Goal: Information Seeking & Learning: Learn about a topic

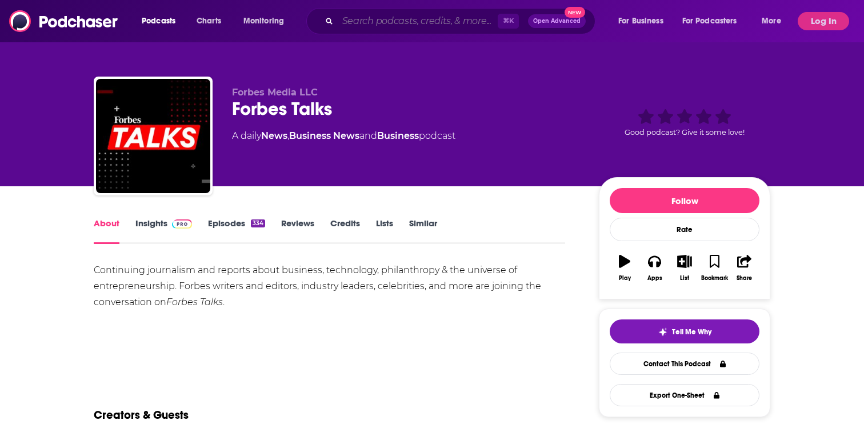
click at [383, 24] on input "Search podcasts, credits, & more..." at bounding box center [418, 21] width 160 height 18
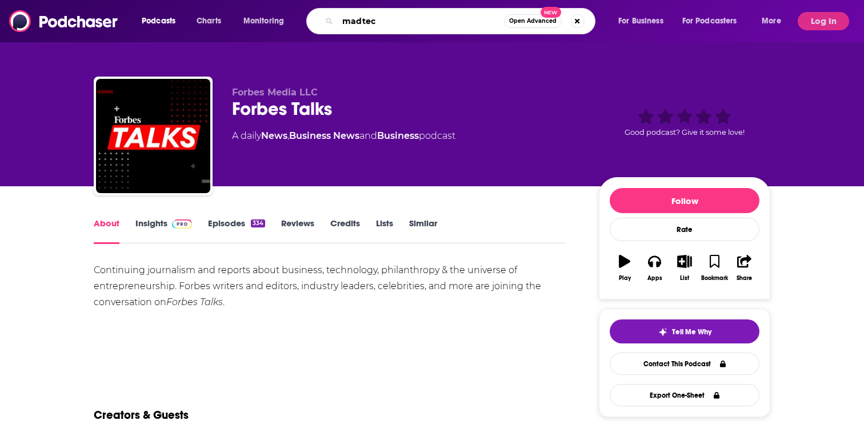
type input "madtech"
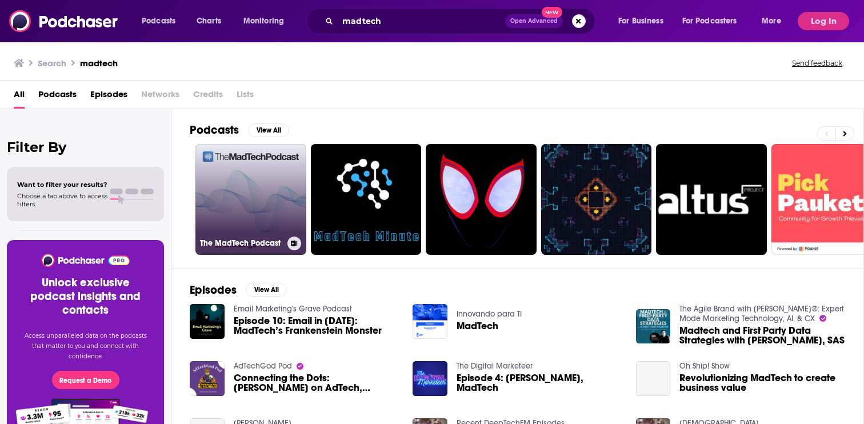
click at [268, 184] on link "The MadTech Podcast" at bounding box center [250, 199] width 111 height 111
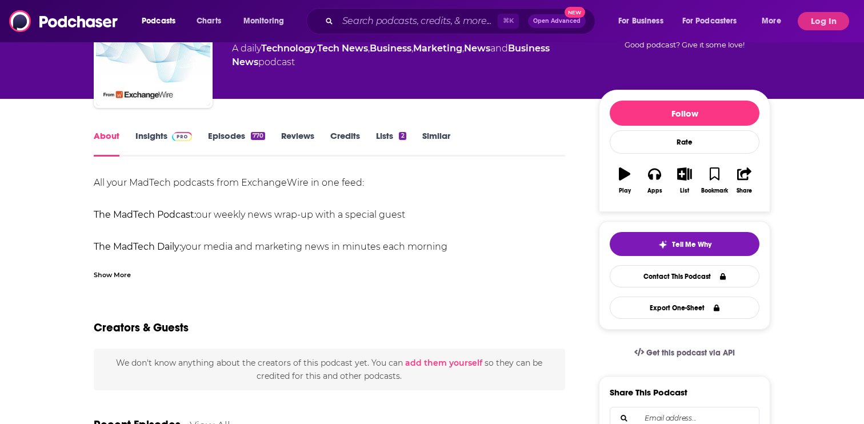
scroll to position [77, 0]
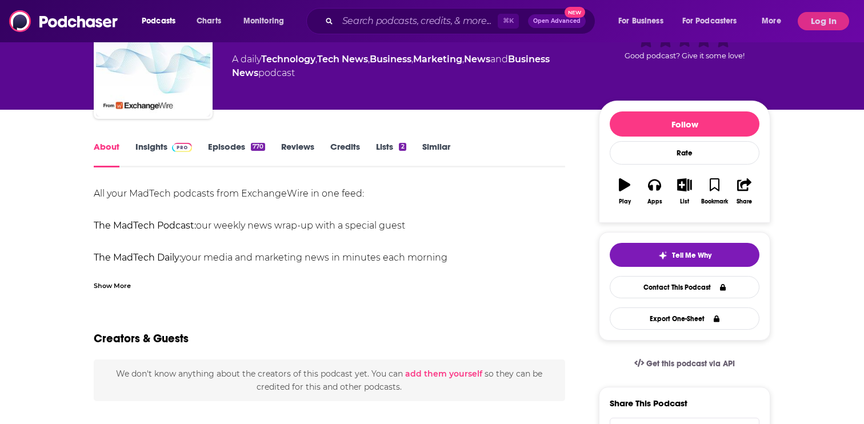
click at [159, 146] on link "Insights" at bounding box center [163, 154] width 57 height 26
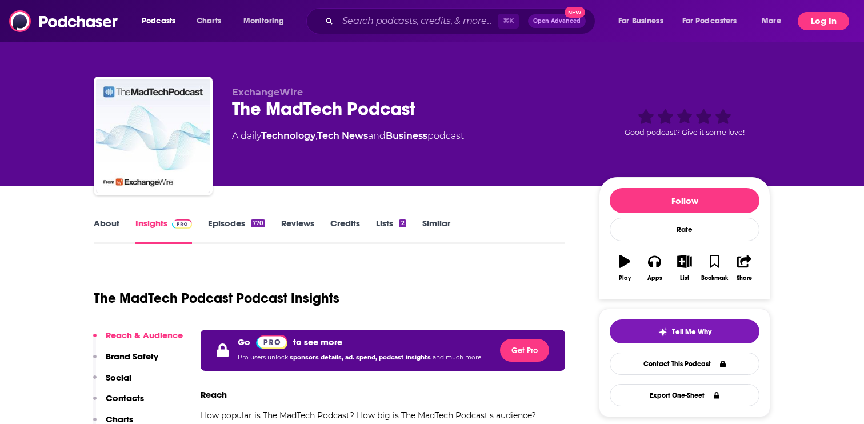
click at [816, 21] on button "Log In" at bounding box center [823, 21] width 51 height 18
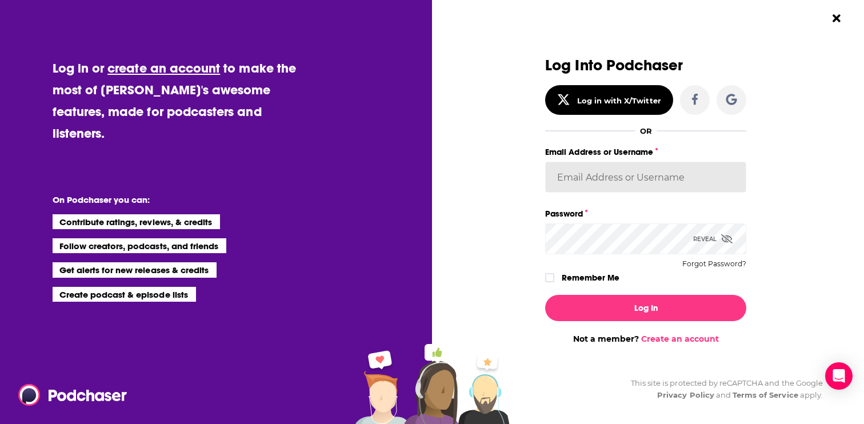
click at [609, 185] on input "Email Address or Username" at bounding box center [645, 177] width 201 height 31
paste input "HWactivationhub@hotwireglobal.com"
type input "HWactivationhub@hotwireglobal.com"
click at [602, 284] on label "Remember Me" at bounding box center [591, 277] width 58 height 15
click at [553, 283] on input "rememberMe" at bounding box center [549, 283] width 7 height 0
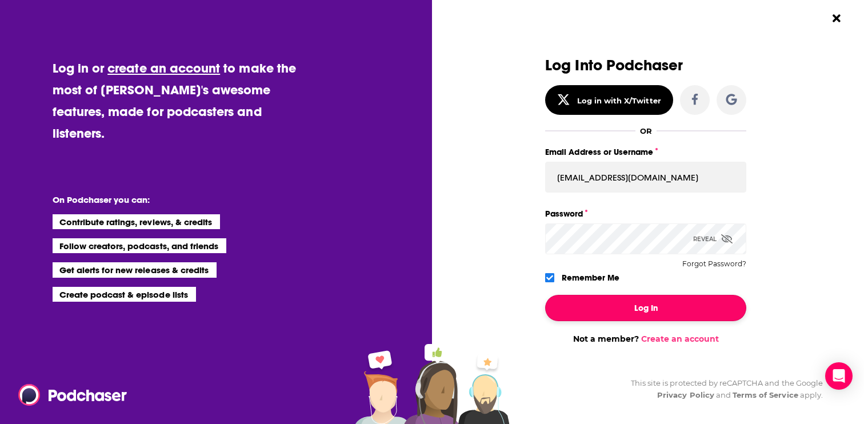
click at [594, 305] on button "Log In" at bounding box center [645, 308] width 201 height 26
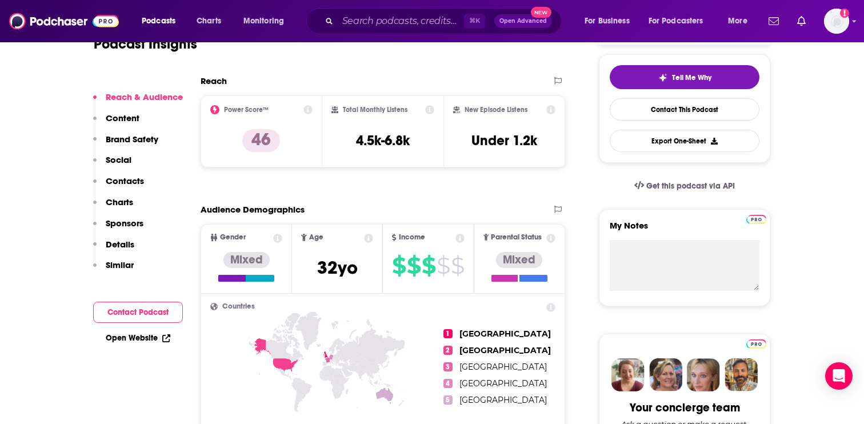
scroll to position [237, 0]
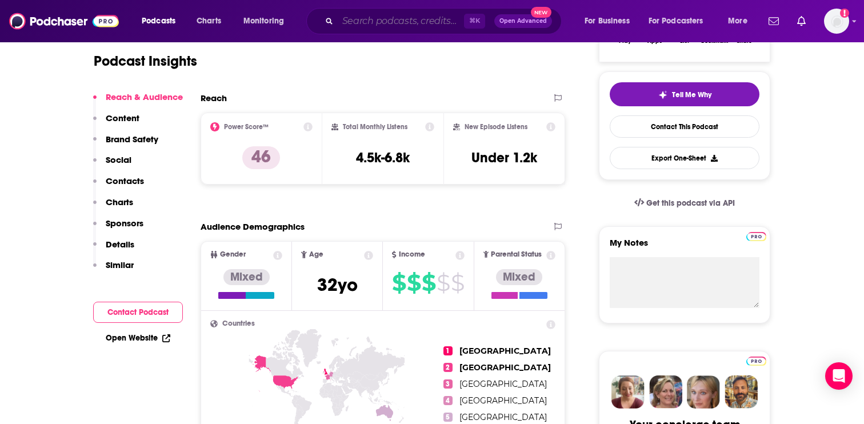
click at [384, 18] on input "Search podcasts, credits, & more..." at bounding box center [401, 21] width 126 height 18
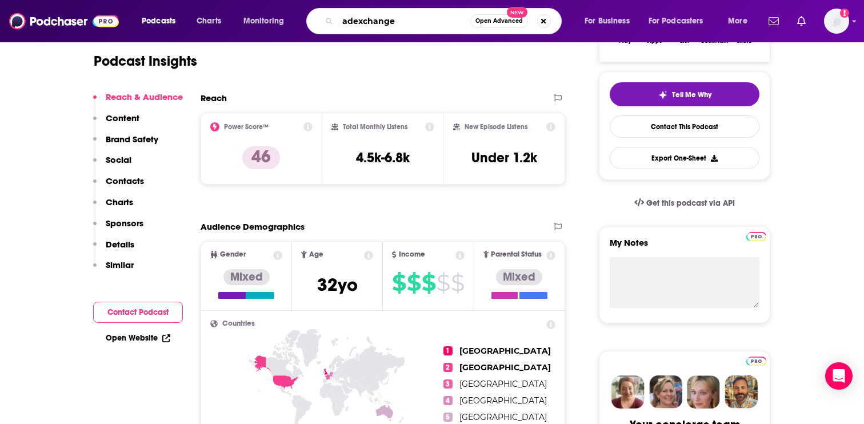
type input "adexchanger"
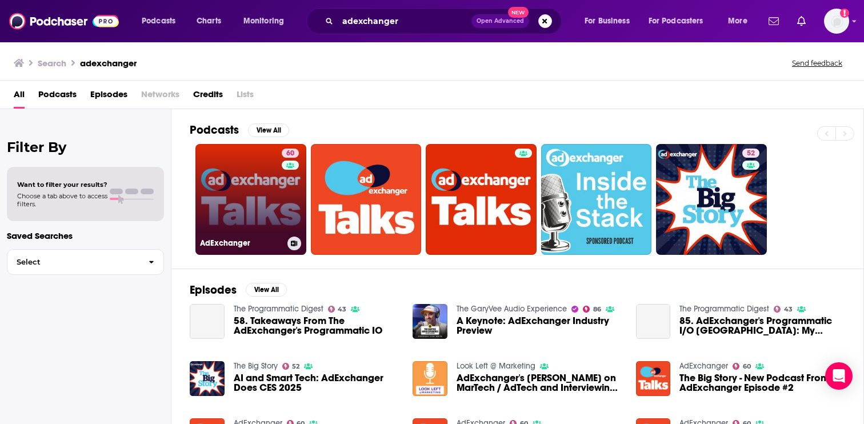
click at [255, 196] on link "60 AdExchanger" at bounding box center [250, 199] width 111 height 111
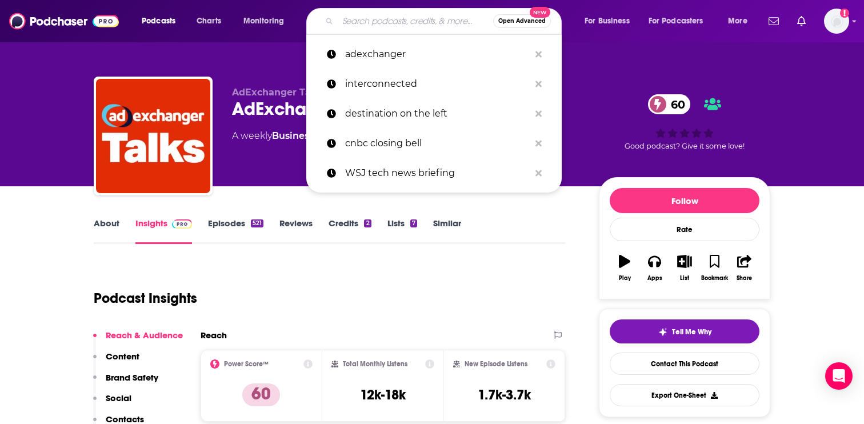
click at [387, 17] on input "Search podcasts, credits, & more..." at bounding box center [415, 21] width 155 height 18
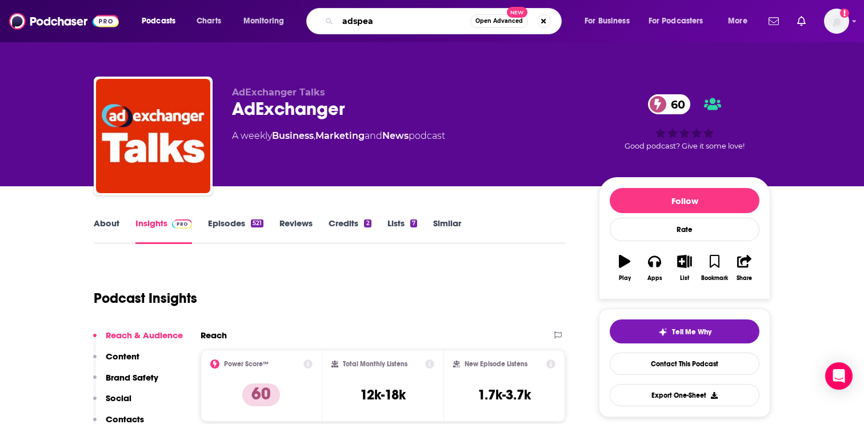
type input "adspeak"
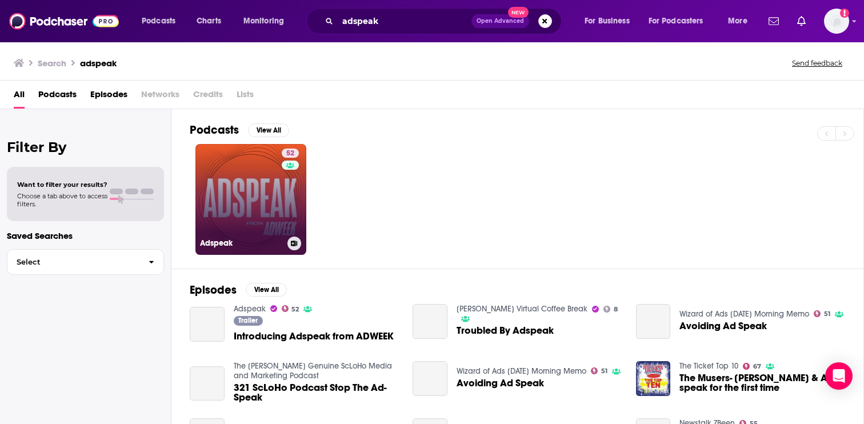
click at [249, 201] on link "52 Adspeak" at bounding box center [250, 199] width 111 height 111
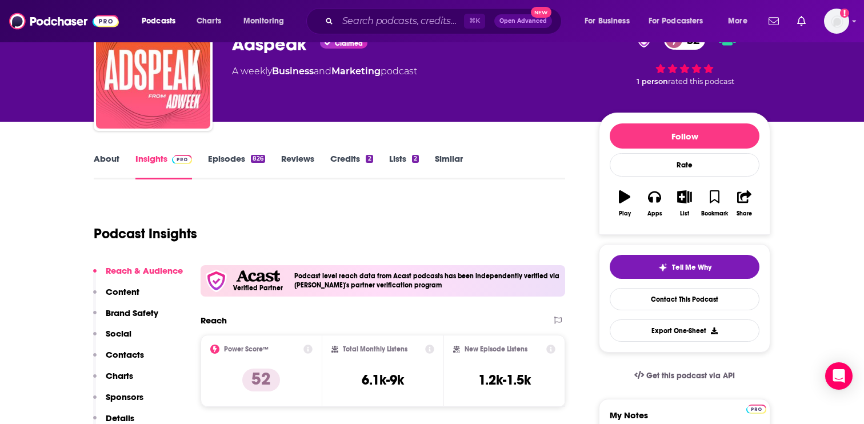
scroll to position [86, 0]
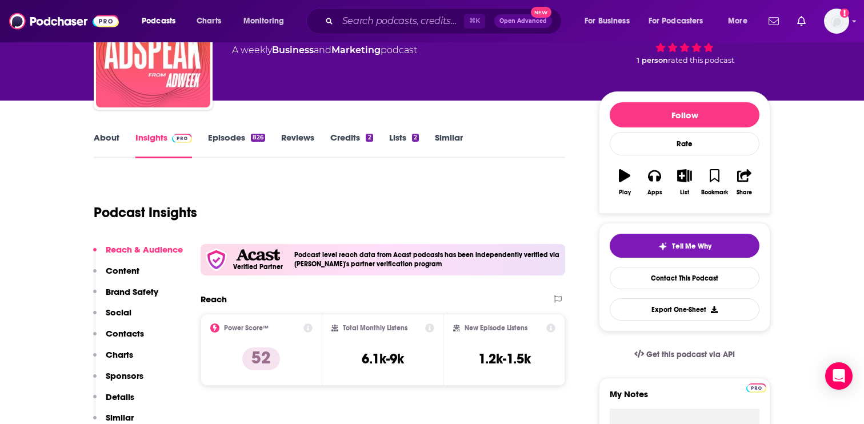
click at [365, 52] on link "Marketing" at bounding box center [356, 50] width 49 height 11
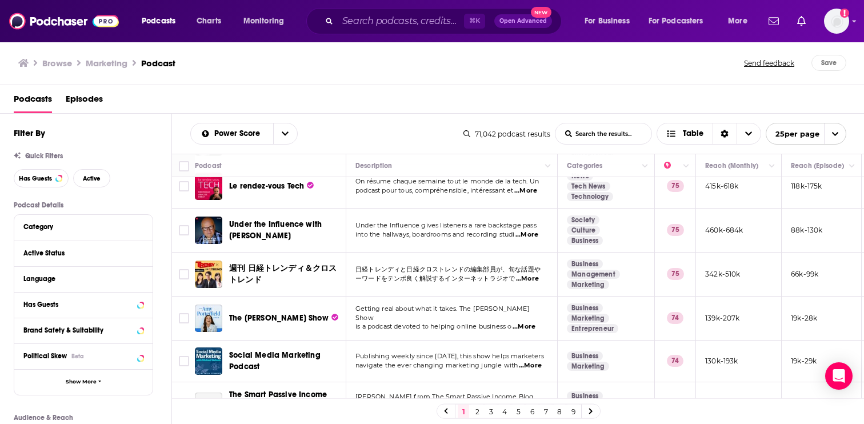
scroll to position [920, 0]
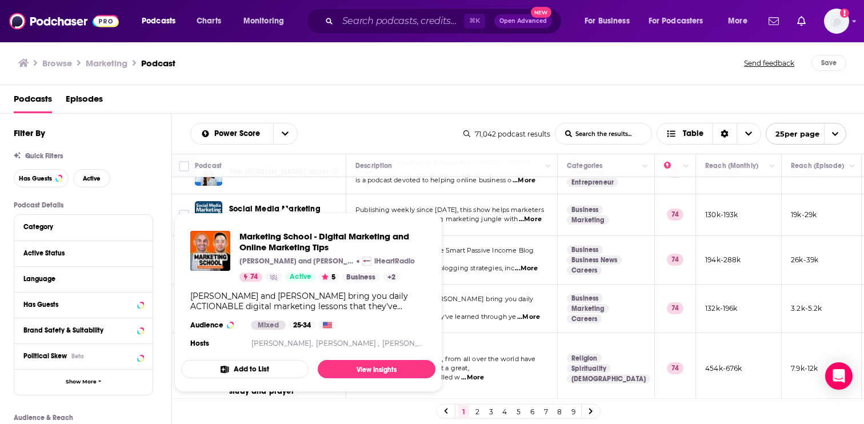
click at [272, 290] on div "Marketing School - Digital Marketing and Online Marketing Tips Eric Siu and Nei…" at bounding box center [308, 291] width 254 height 138
click at [286, 245] on span "Marketing School - Digital Marketing and Online Marketing Tips" at bounding box center [332, 242] width 187 height 22
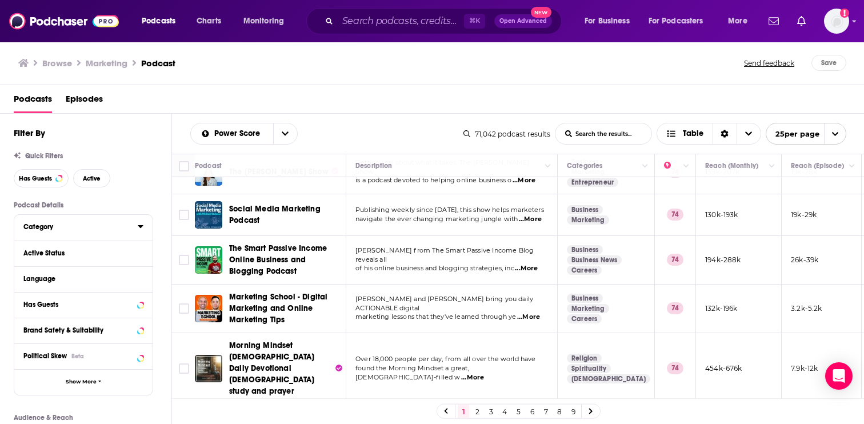
click at [47, 233] on button "Category" at bounding box center [80, 226] width 114 height 14
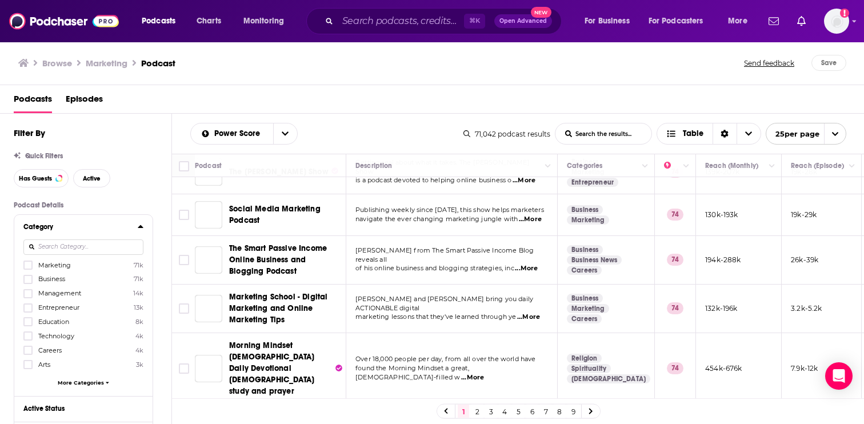
click at [102, 245] on input at bounding box center [83, 246] width 120 height 15
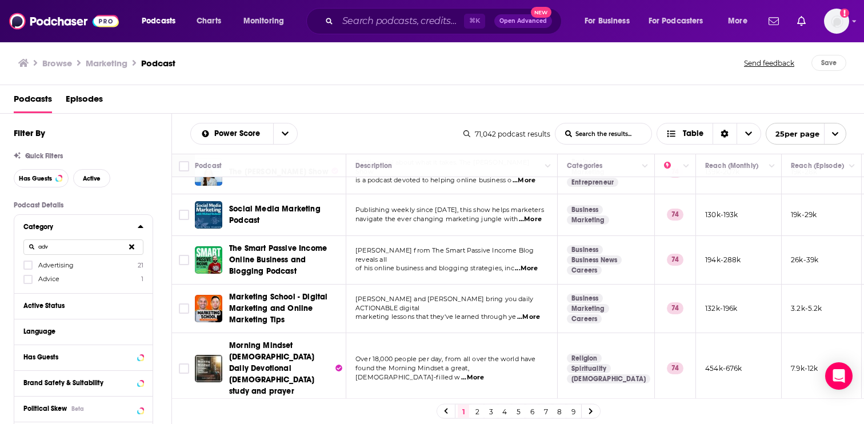
type input "adv"
click at [78, 267] on label "Advertising 21" at bounding box center [83, 265] width 120 height 10
click at [28, 269] on input "multiSelectOption-advertising-0" at bounding box center [28, 269] width 0 height 0
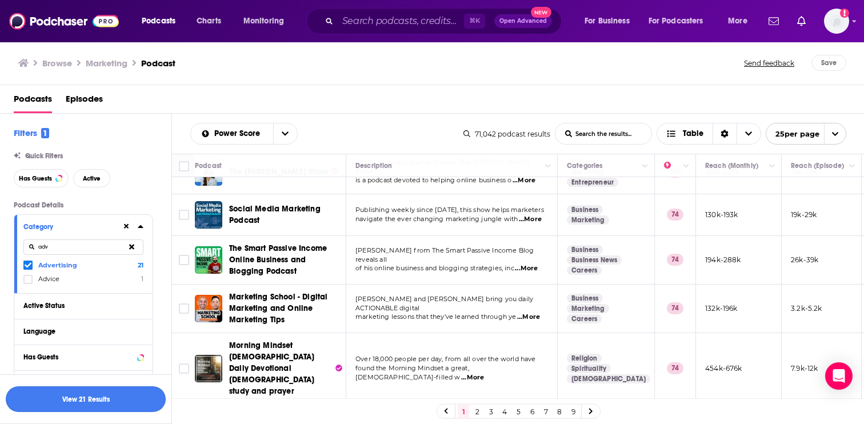
click at [105, 405] on button "View 21 Results" at bounding box center [86, 399] width 160 height 26
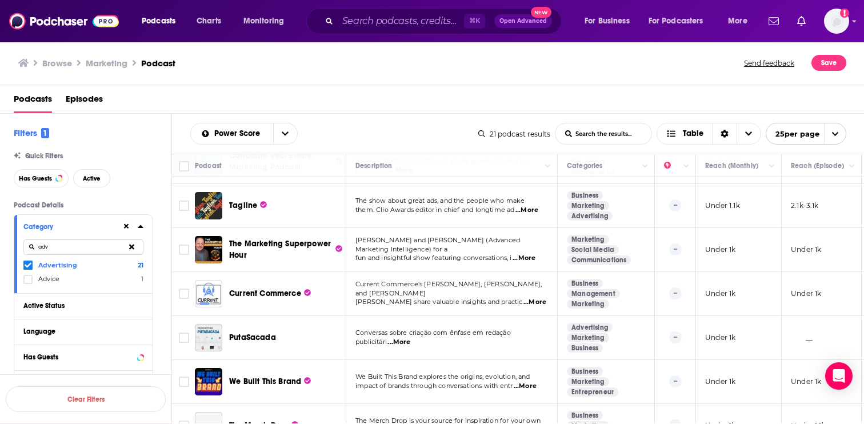
scroll to position [601, 0]
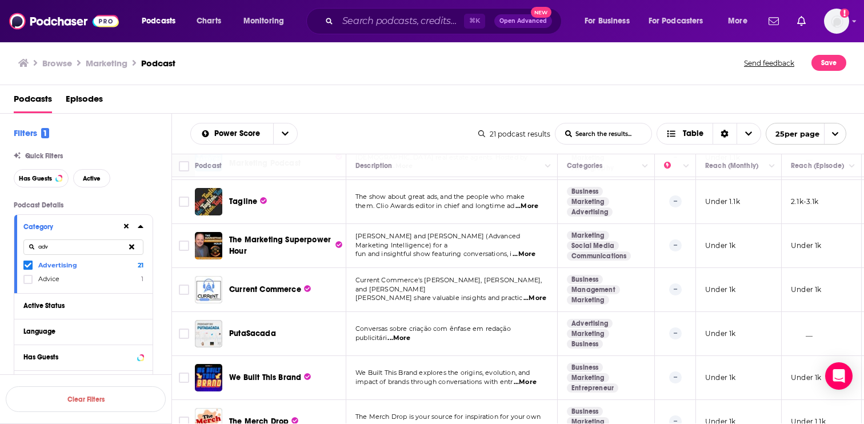
click at [528, 250] on span "...More" at bounding box center [524, 254] width 23 height 9
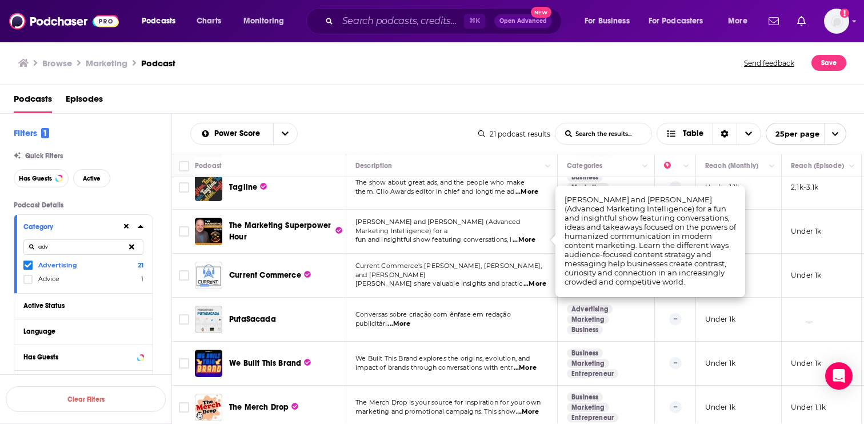
scroll to position [619, 0]
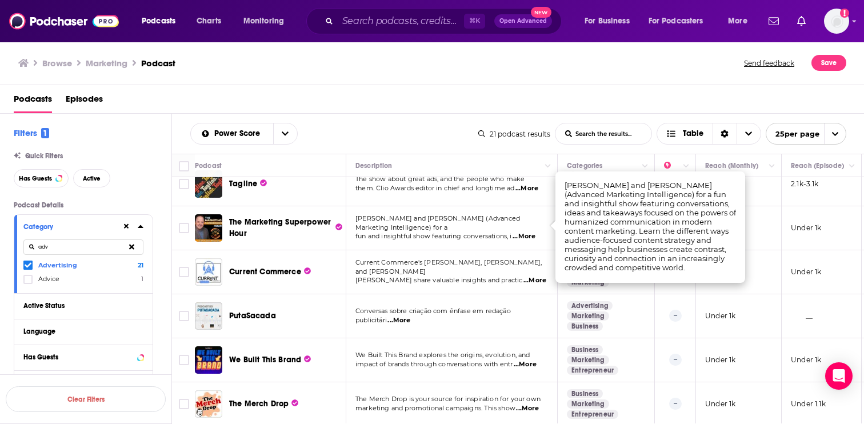
click at [438, 265] on p "Current Commerce's Brad Seipp, Mike Williams, and Eric" at bounding box center [452, 267] width 192 height 18
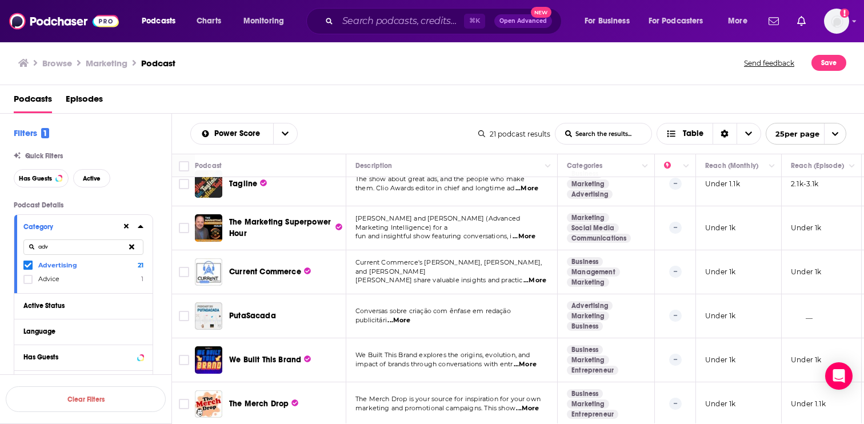
click at [530, 276] on span "...More" at bounding box center [535, 280] width 23 height 9
click at [440, 276] on span "Robert Hunter share valuable insights and practic" at bounding box center [439, 280] width 167 height 8
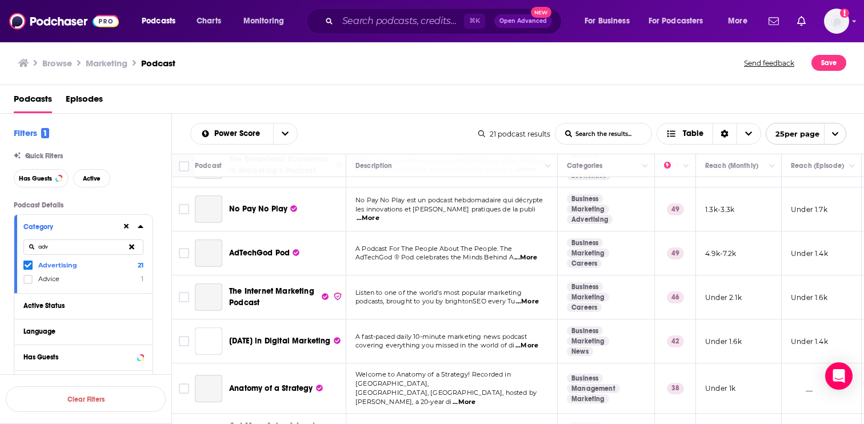
scroll to position [0, 0]
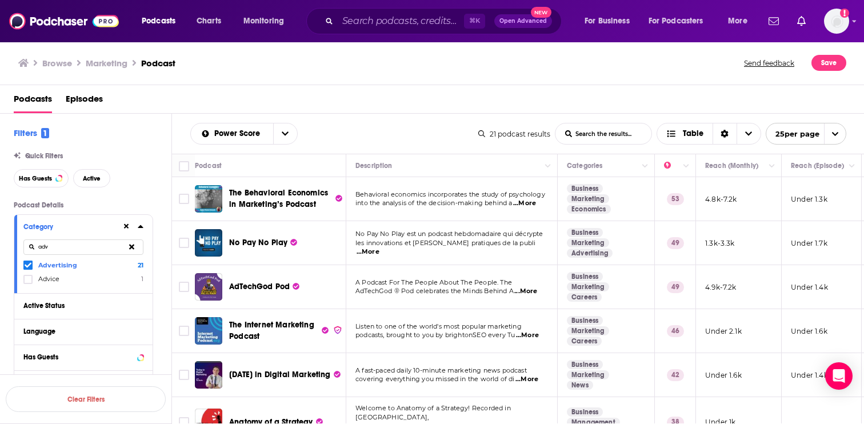
click at [533, 292] on span "...More" at bounding box center [525, 291] width 23 height 9
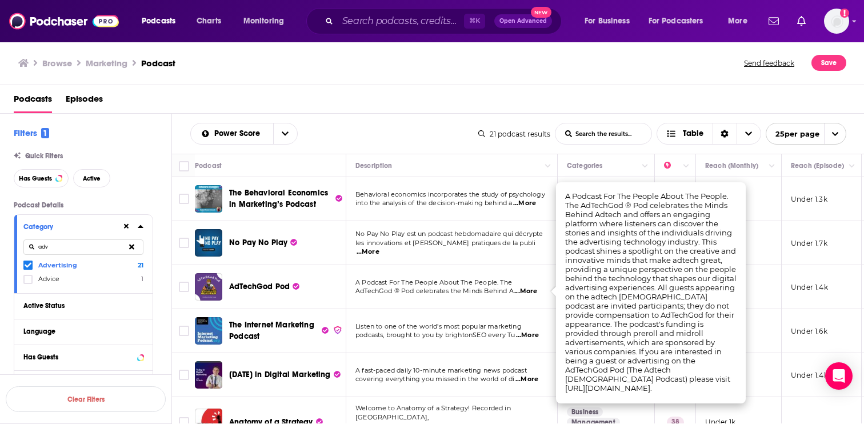
click at [476, 287] on span "AdTechGod ® Pod celebrates the Minds Behind A" at bounding box center [435, 291] width 158 height 8
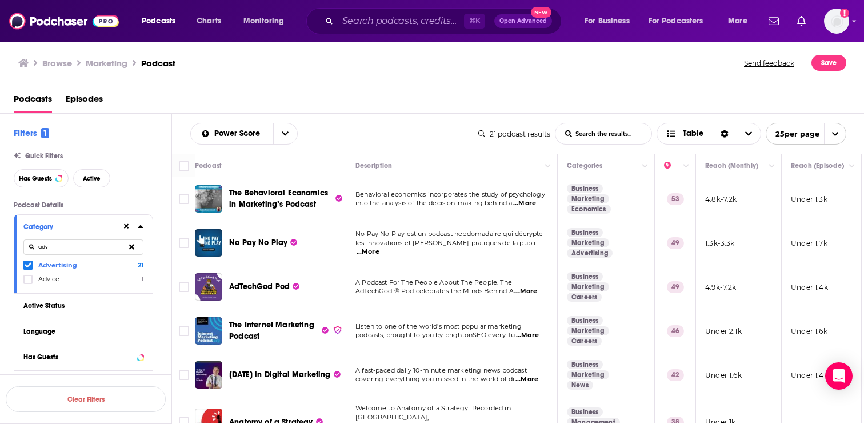
click at [270, 288] on div "Podcasts Charts Monitoring ⌘ K Open Advanced New For Business For Podcasters Mo…" at bounding box center [432, 212] width 864 height 424
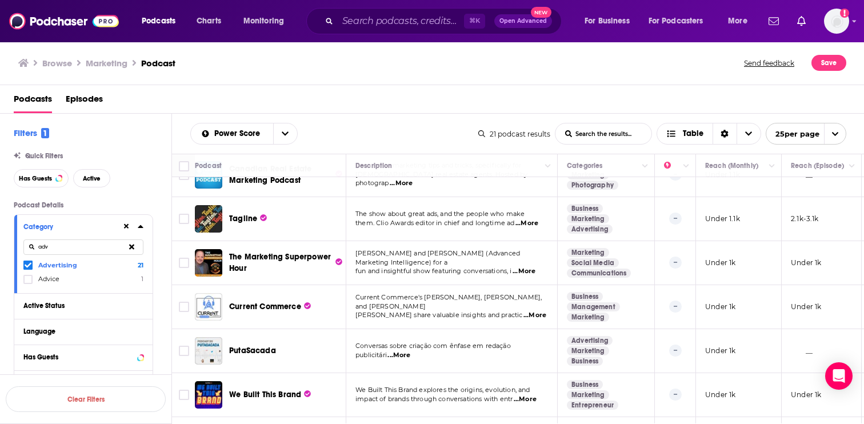
scroll to position [730, 0]
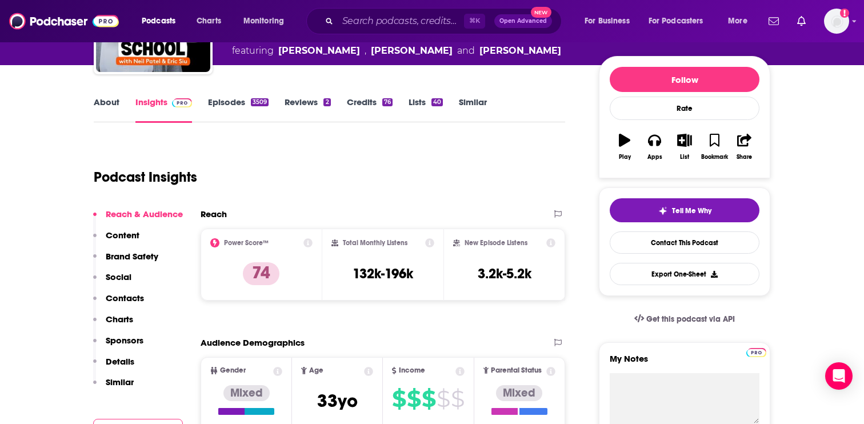
click at [137, 239] on p "Content" at bounding box center [123, 235] width 34 height 11
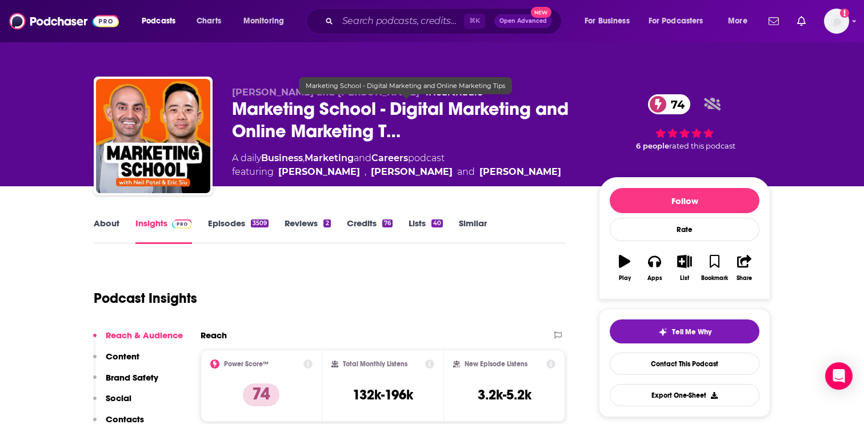
click at [358, 111] on span "Marketing School - Digital Marketing and Online Marketing T…" at bounding box center [406, 120] width 349 height 45
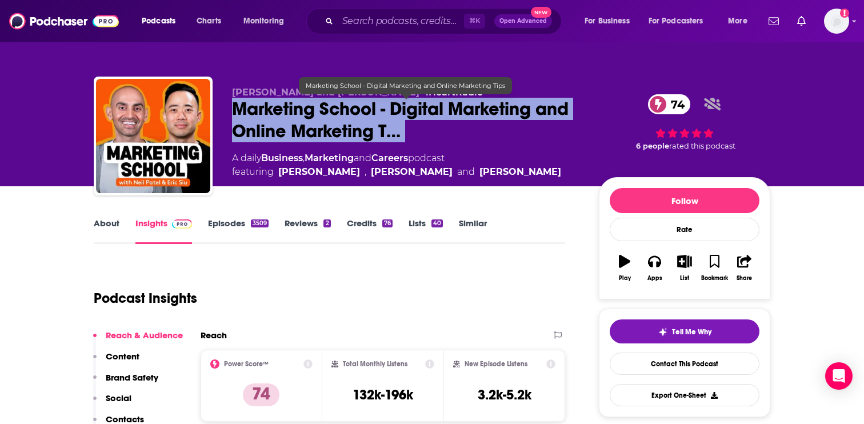
drag, startPoint x: 358, startPoint y: 111, endPoint x: 362, endPoint y: 118, distance: 8.7
click at [362, 118] on span "Marketing School - Digital Marketing and Online Marketing T…" at bounding box center [406, 120] width 349 height 45
copy div "Marketing School - Digital Marketing and Online Marketing T… 74"
click at [471, 110] on span "Marketing School - Digital Marketing and Online Marketing T…" at bounding box center [406, 120] width 349 height 45
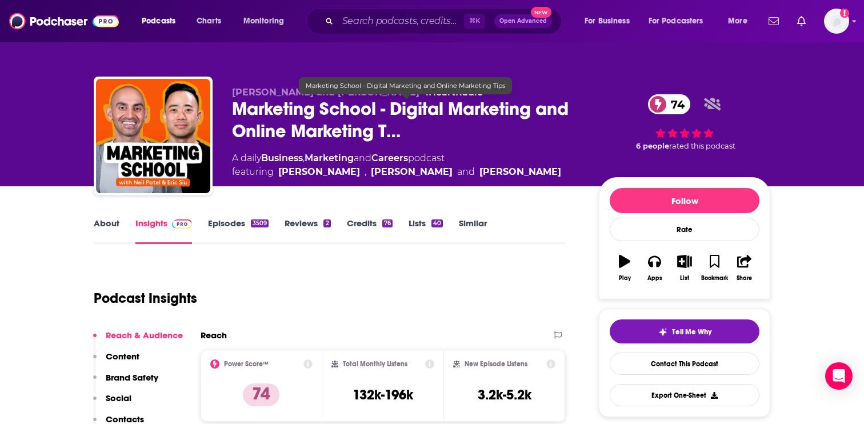
scroll to position [177, 0]
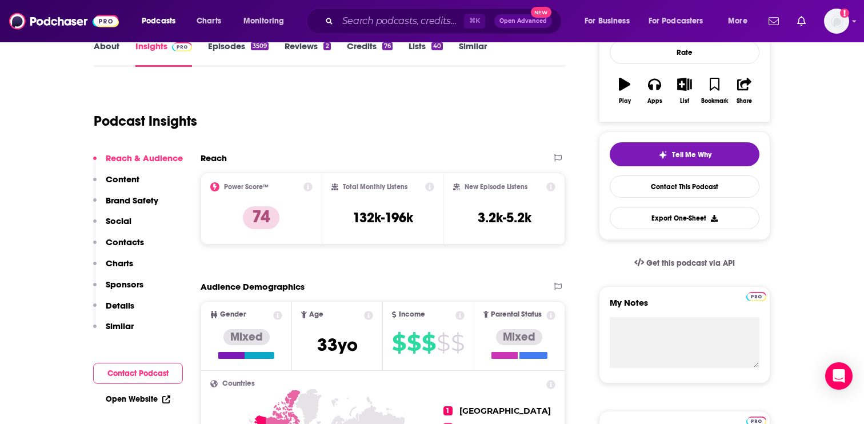
click at [257, 55] on link "Episodes 3509" at bounding box center [238, 54] width 61 height 26
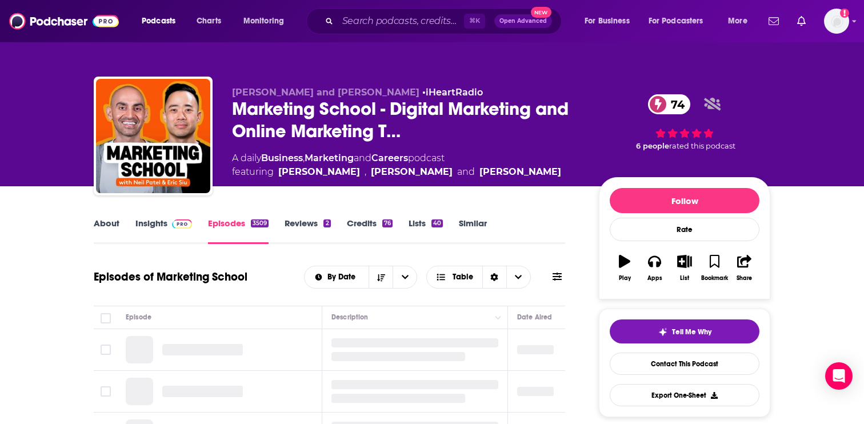
scroll to position [224, 0]
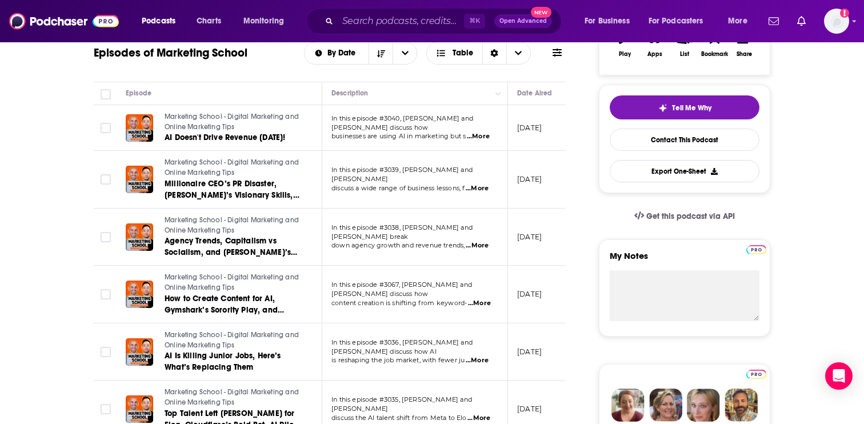
click at [481, 132] on span "...More" at bounding box center [478, 136] width 23 height 9
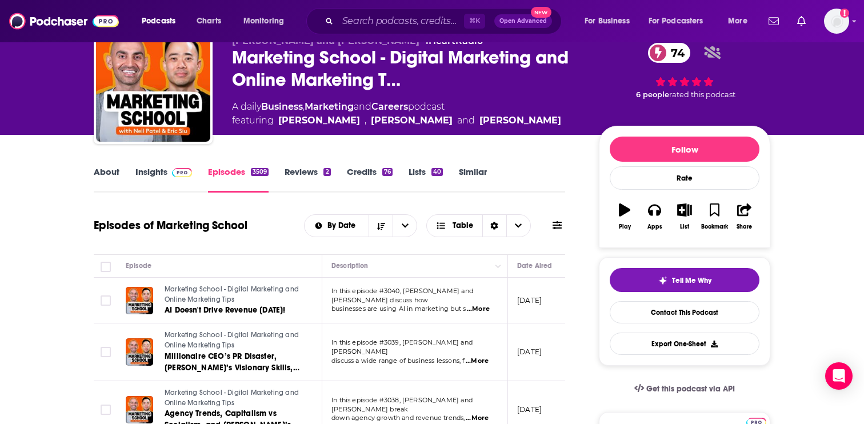
scroll to position [0, 0]
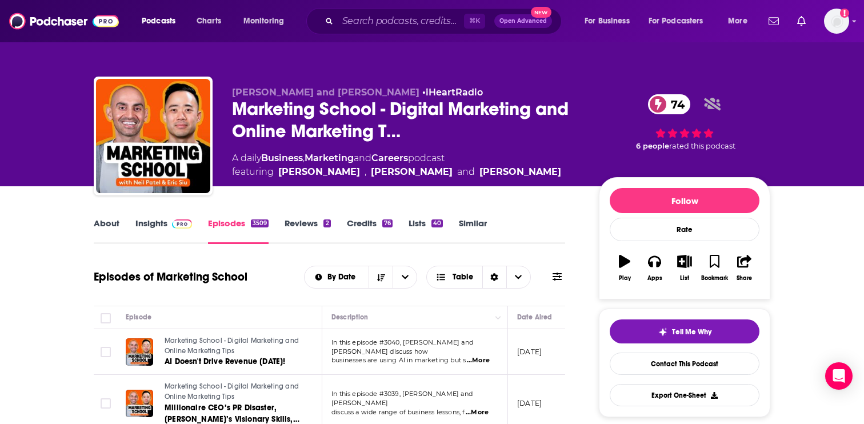
click at [109, 220] on link "About" at bounding box center [107, 231] width 26 height 26
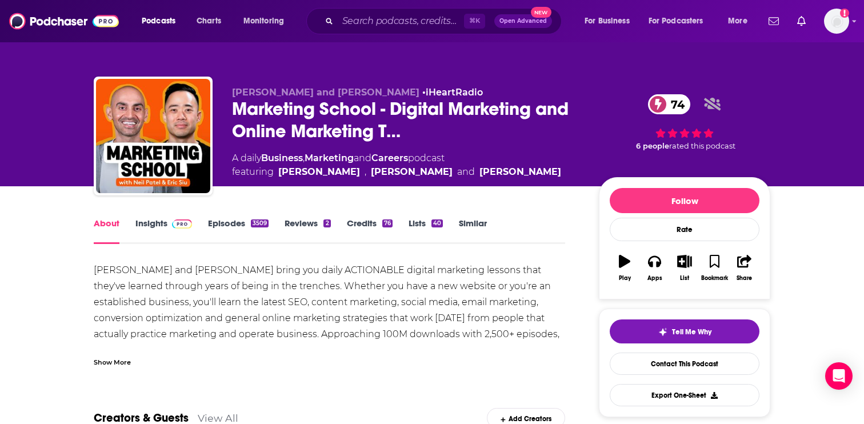
click at [250, 94] on span "[PERSON_NAME] and [PERSON_NAME]" at bounding box center [325, 92] width 187 height 11
click at [242, 94] on span "[PERSON_NAME] and [PERSON_NAME]" at bounding box center [325, 92] width 187 height 11
drag, startPoint x: 242, startPoint y: 94, endPoint x: 261, endPoint y: 94, distance: 19.4
click at [261, 94] on span "[PERSON_NAME] and [PERSON_NAME]" at bounding box center [325, 92] width 187 height 11
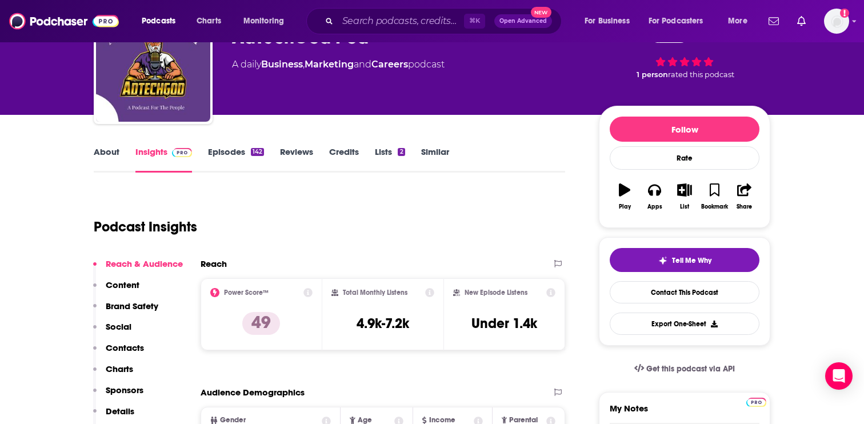
scroll to position [103, 0]
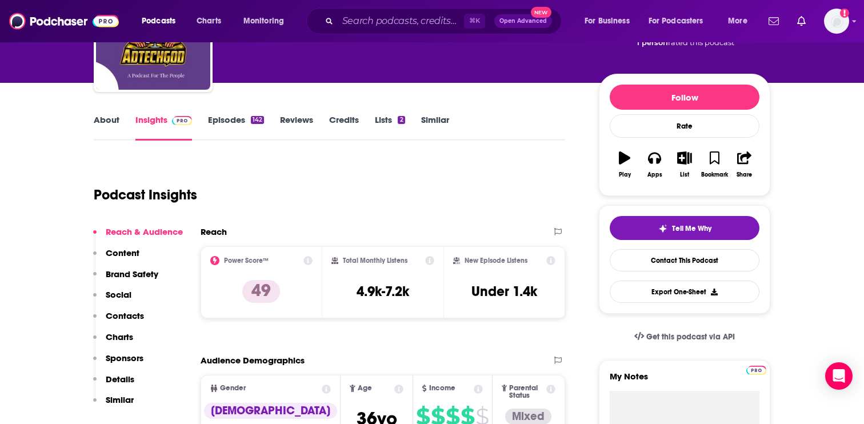
click at [120, 252] on p "Content" at bounding box center [123, 252] width 34 height 11
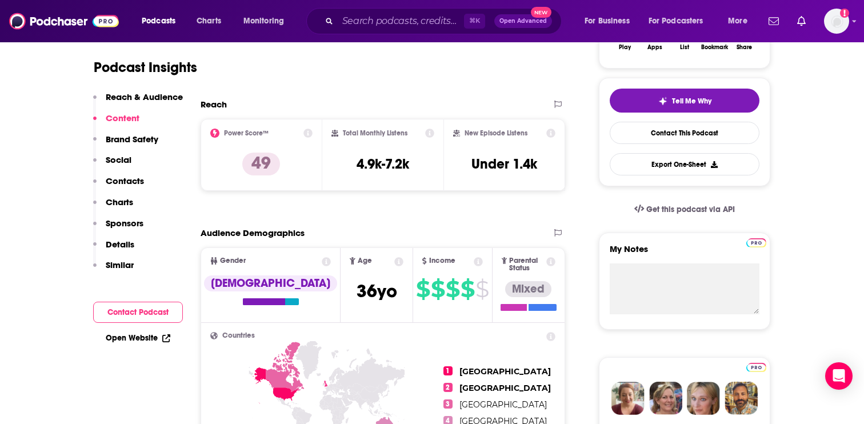
scroll to position [0, 0]
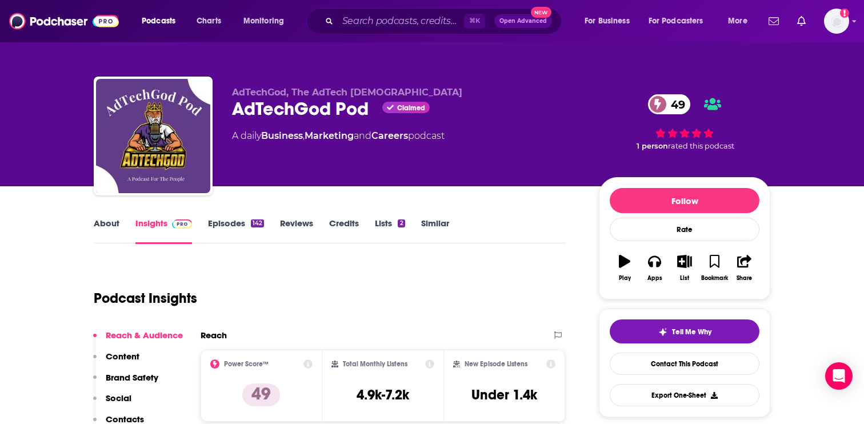
click at [240, 112] on div "AdTechGod Pod Claimed 49" at bounding box center [406, 109] width 349 height 22
drag, startPoint x: 240, startPoint y: 112, endPoint x: 346, endPoint y: 112, distance: 106.3
click at [346, 112] on div "AdTechGod Pod Claimed 49" at bounding box center [406, 109] width 349 height 22
copy h2 "AdTechGod Pod"
click at [557, 123] on div "AdTechGod, The AdTech God AdTechGod Pod Claimed 49 A daily Business , Marketing…" at bounding box center [406, 132] width 349 height 91
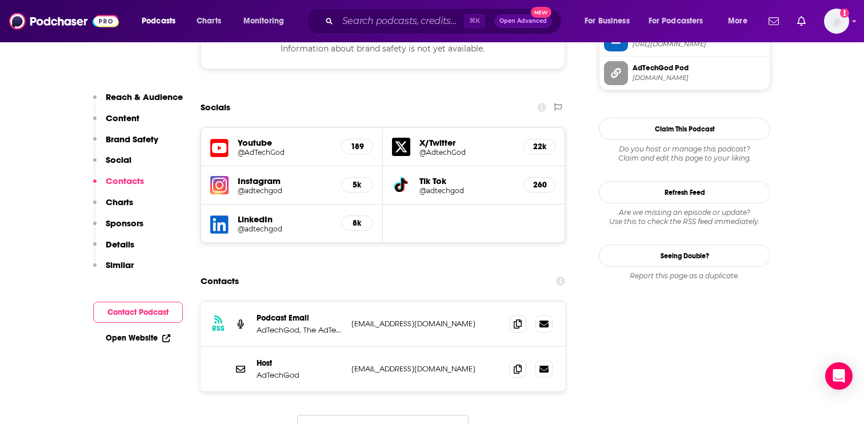
scroll to position [999, 0]
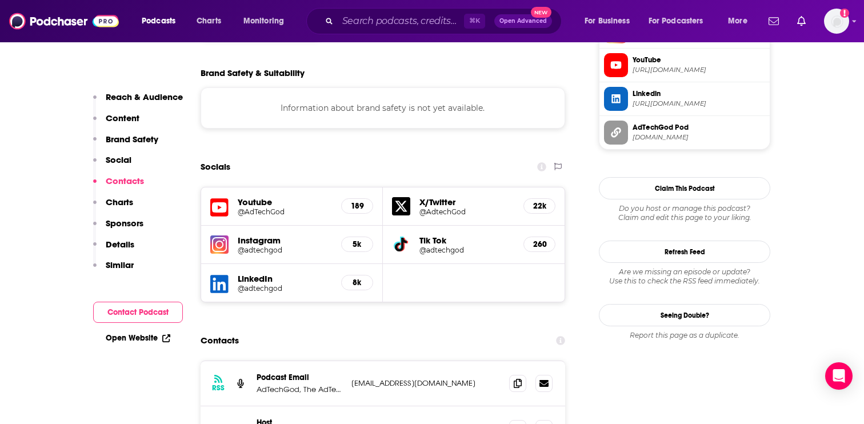
click at [261, 197] on h5 "Youtube" at bounding box center [285, 202] width 94 height 11
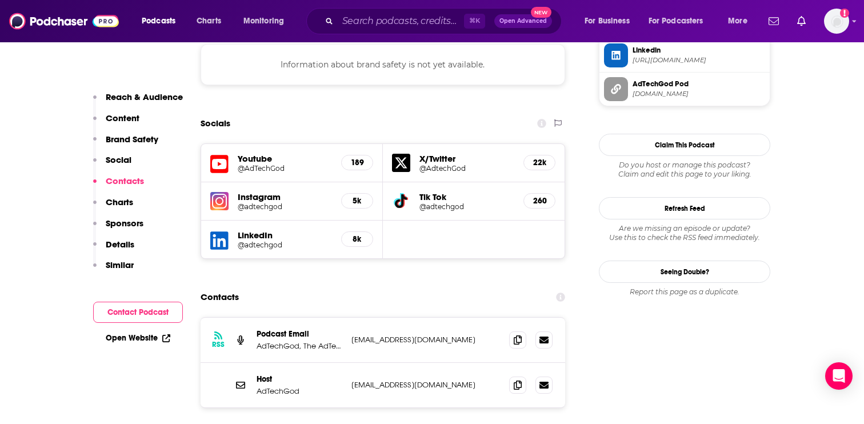
scroll to position [1051, 0]
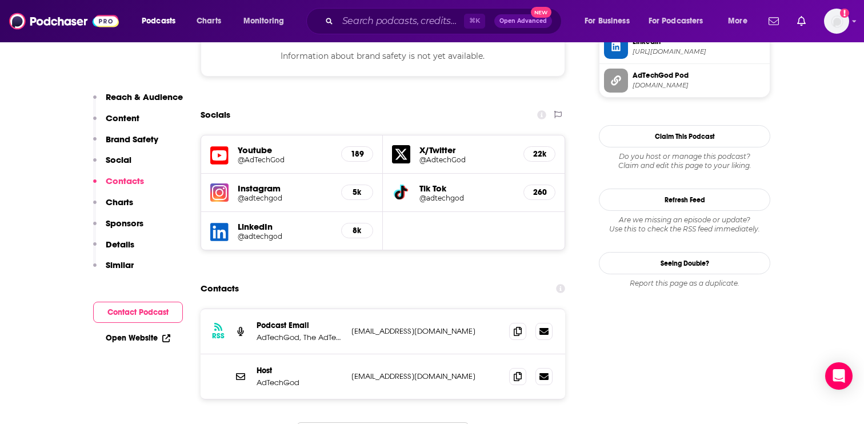
click at [219, 222] on icon at bounding box center [219, 232] width 18 height 21
click at [520, 372] on icon at bounding box center [518, 376] width 8 height 9
